Goal: Information Seeking & Learning: Learn about a topic

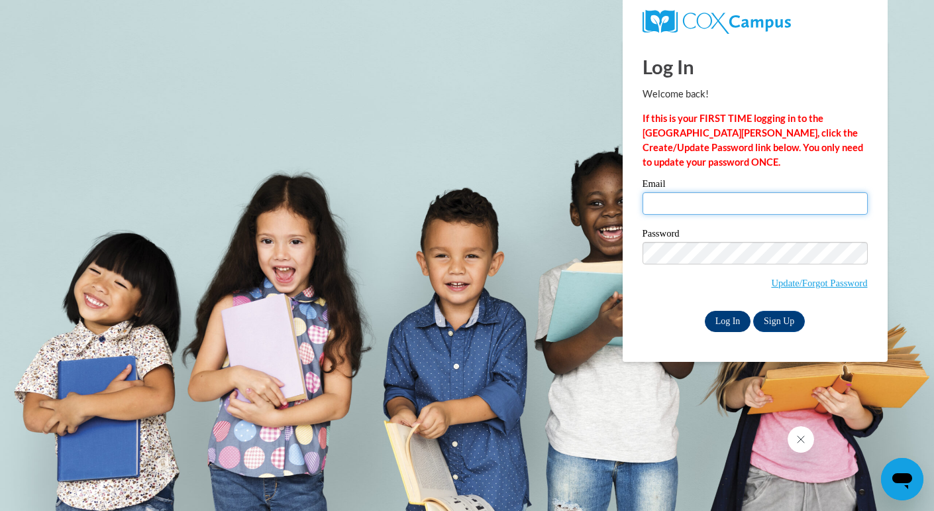
type input "huenemi@rbsd.k12.wi.us"
click at [728, 315] on input "Log In" at bounding box center [728, 321] width 46 height 21
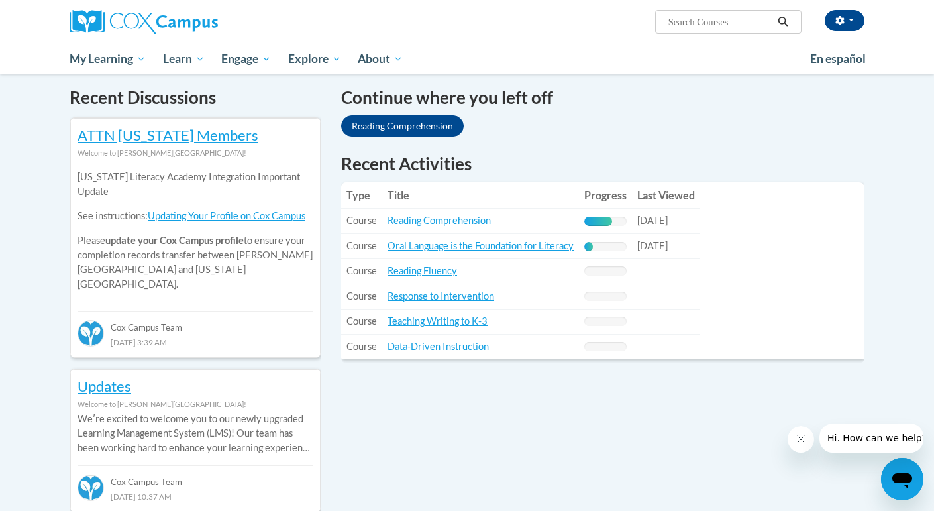
scroll to position [413, 0]
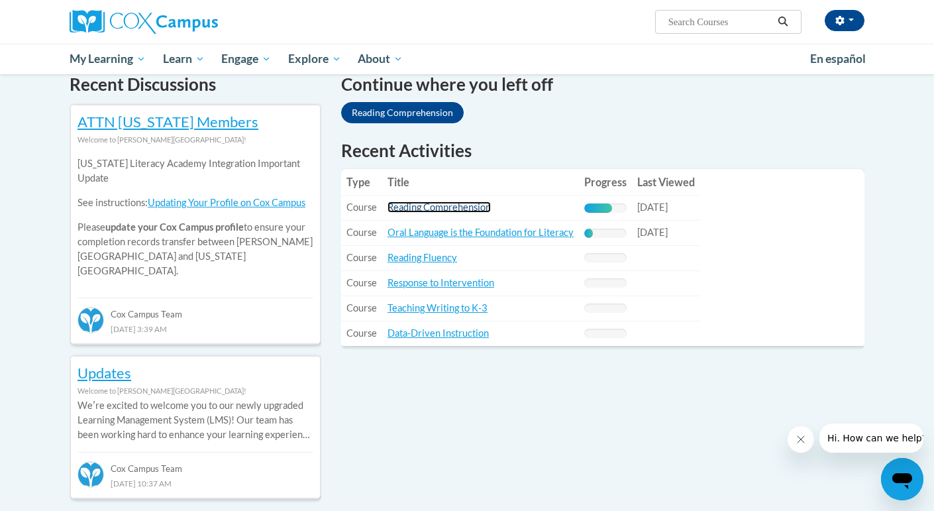
click at [411, 206] on link "Reading Comprehension" at bounding box center [438, 206] width 103 height 11
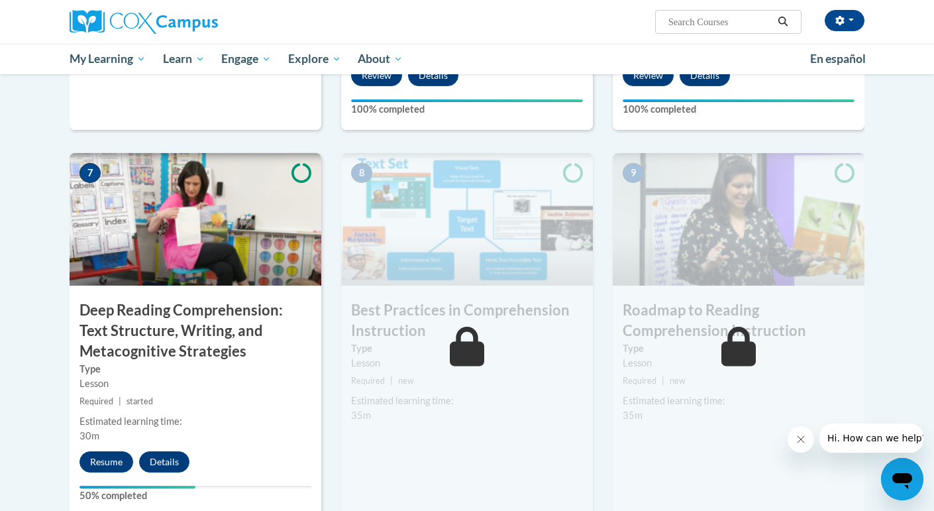
scroll to position [924, 0]
click at [91, 465] on button "Resume" at bounding box center [106, 460] width 54 height 21
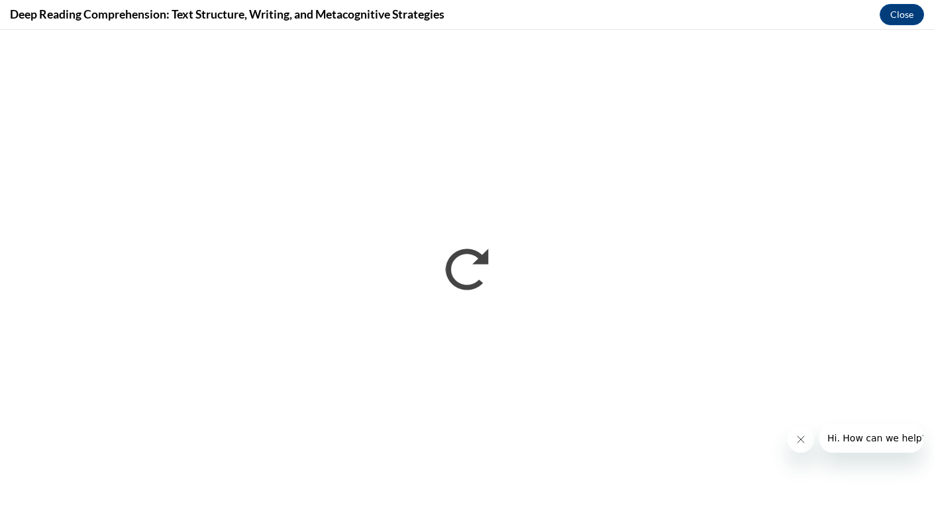
scroll to position [0, 0]
